Goal: Task Accomplishment & Management: Manage account settings

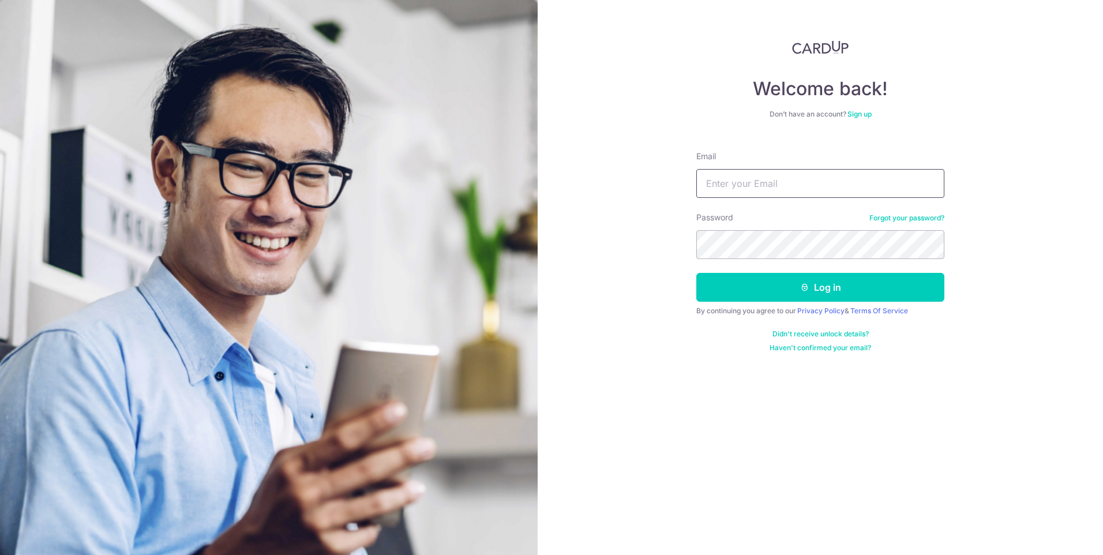
type input "[EMAIL_ADDRESS][DOMAIN_NAME]"
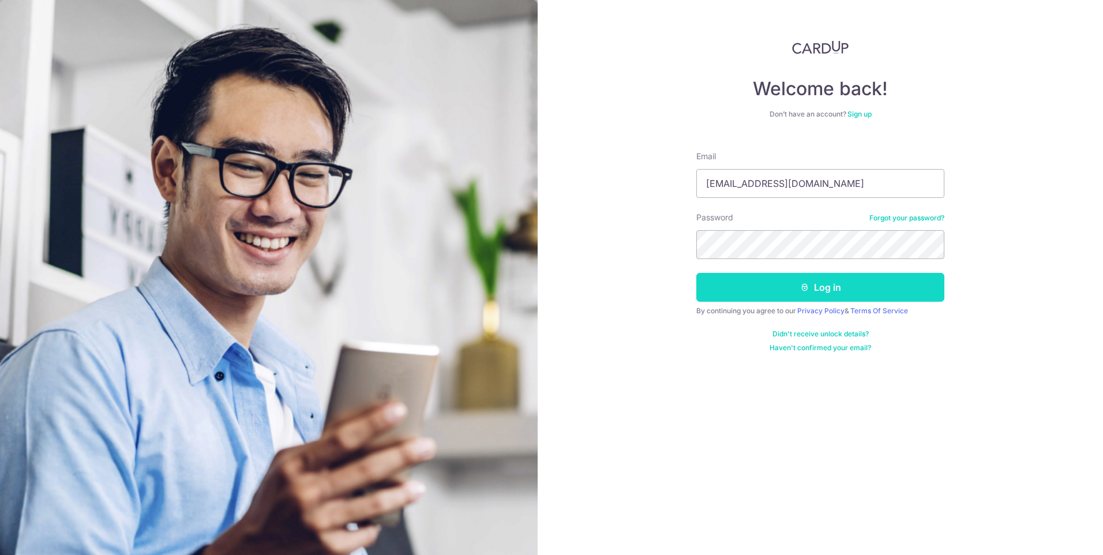
click at [743, 289] on button "Log in" at bounding box center [821, 287] width 248 height 29
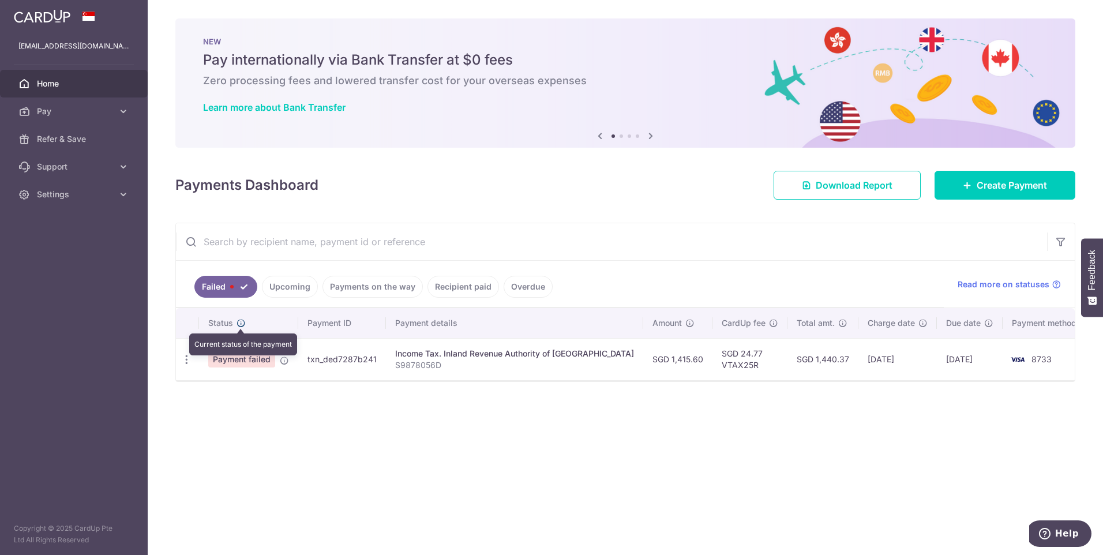
click at [242, 321] on icon at bounding box center [241, 323] width 9 height 9
click at [182, 360] on icon "button" at bounding box center [187, 360] width 12 height 12
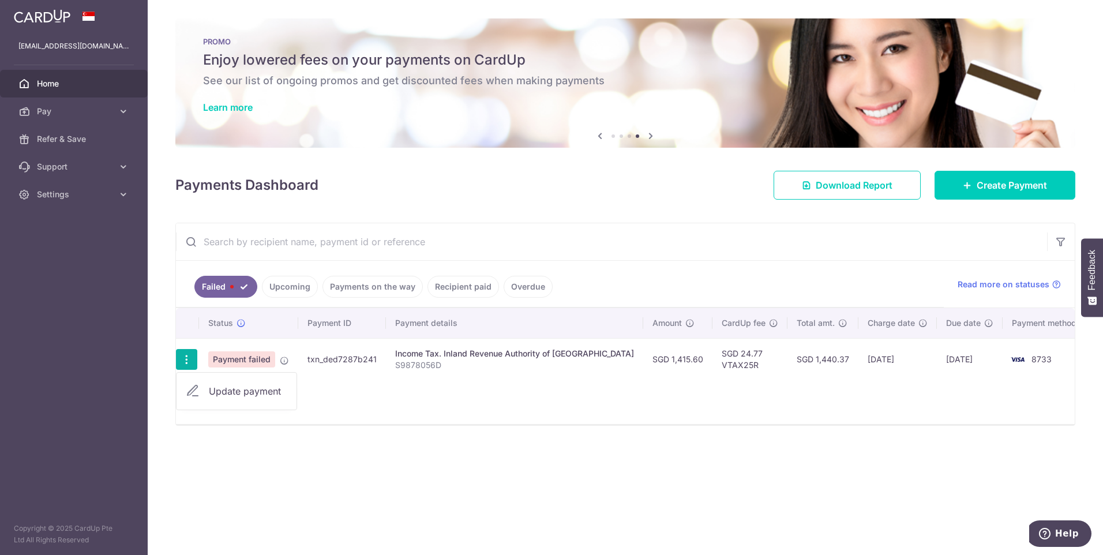
click at [255, 390] on span "Update payment" at bounding box center [248, 391] width 78 height 14
radio input "true"
type input "1,415.60"
type input "S9878056D"
type input "VTAX25R"
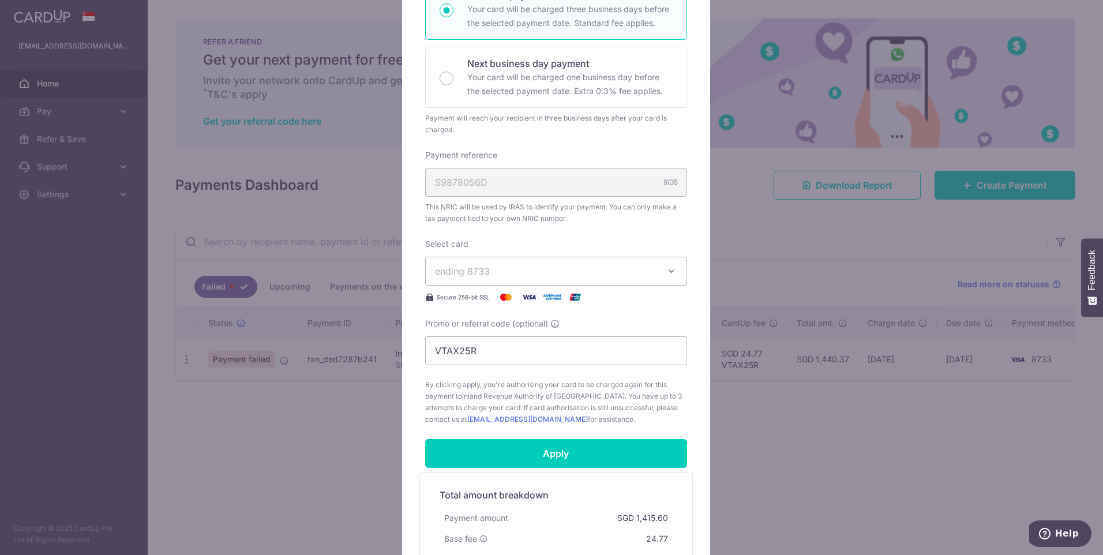
scroll to position [231, 0]
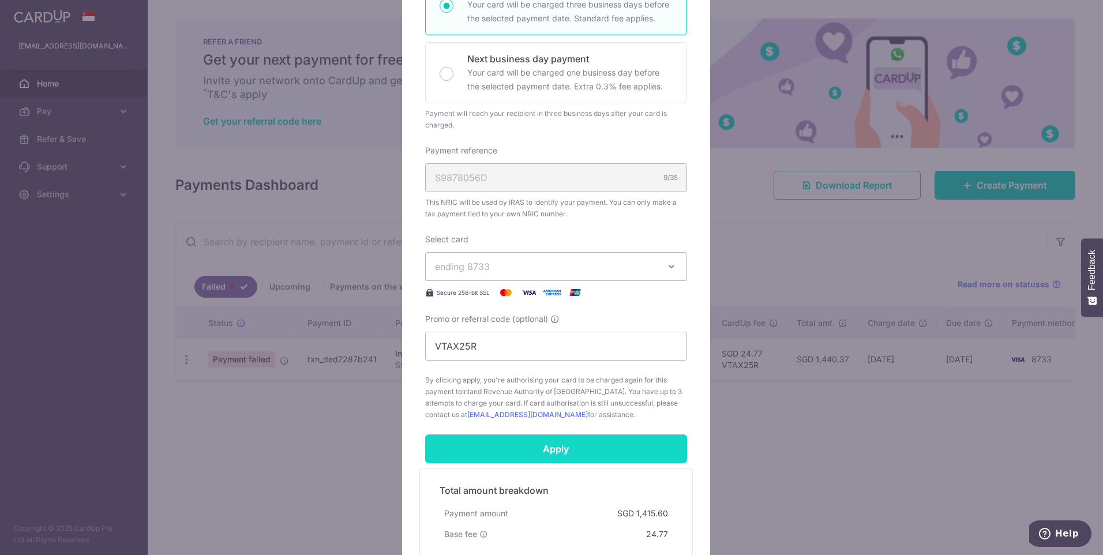
click at [576, 454] on input "Apply" at bounding box center [556, 449] width 262 height 29
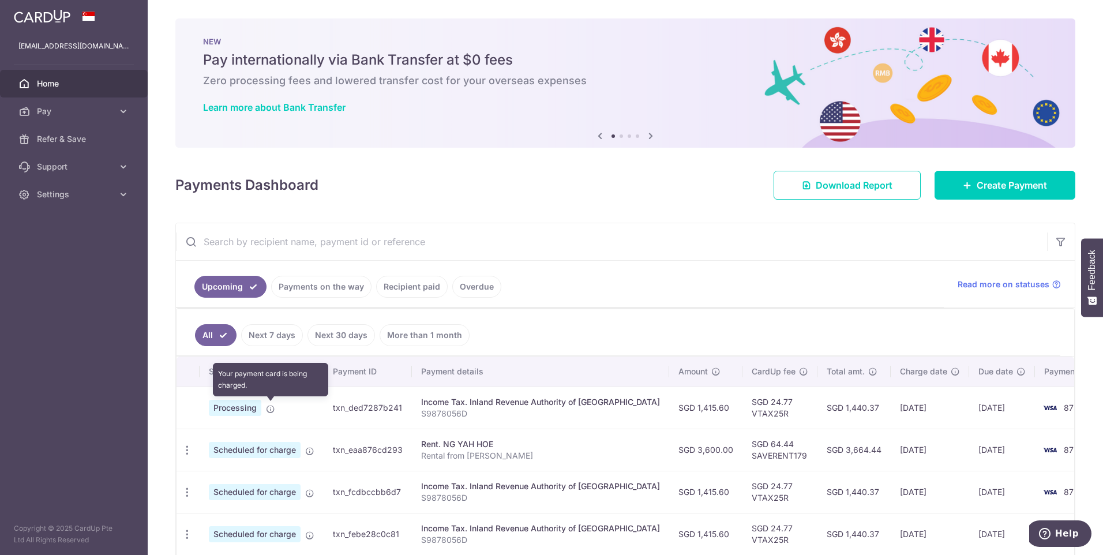
click at [272, 411] on icon at bounding box center [270, 409] width 9 height 9
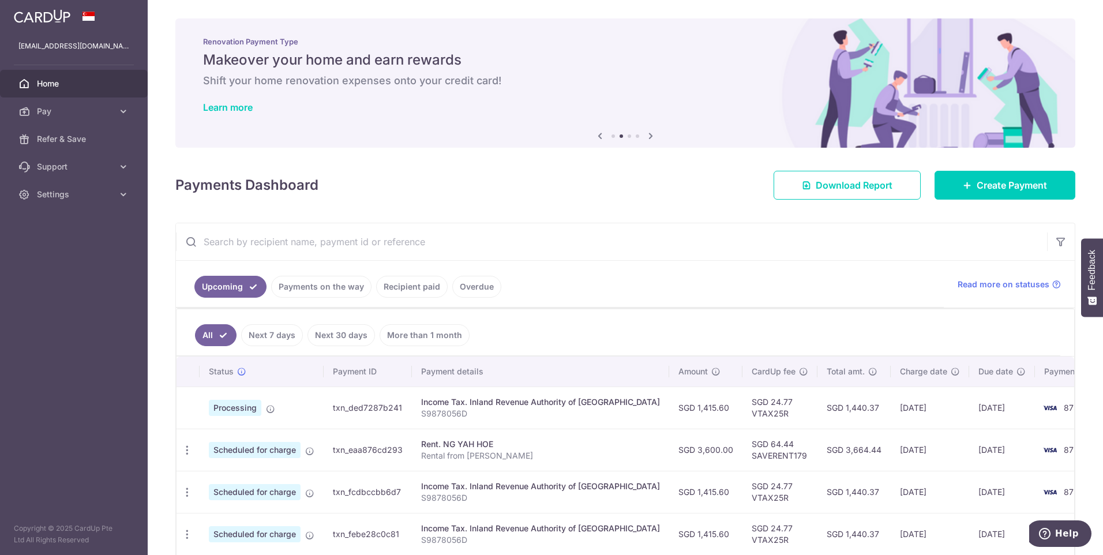
click at [277, 336] on link "Next 7 days" at bounding box center [272, 335] width 62 height 22
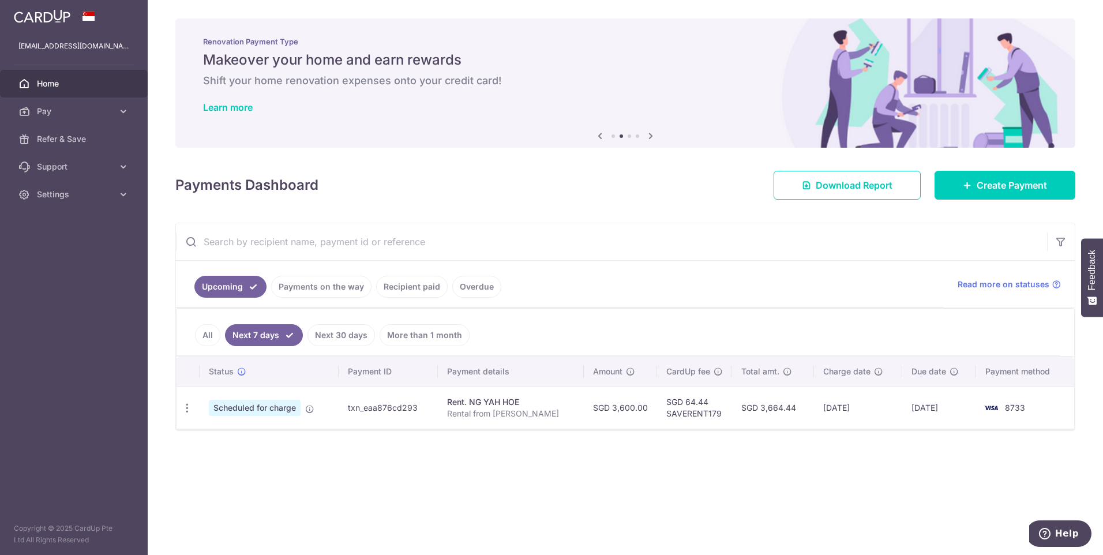
click at [323, 289] on link "Payments on the way" at bounding box center [321, 287] width 100 height 22
